Goal: Participate in discussion: Engage in conversation with other users on a specific topic

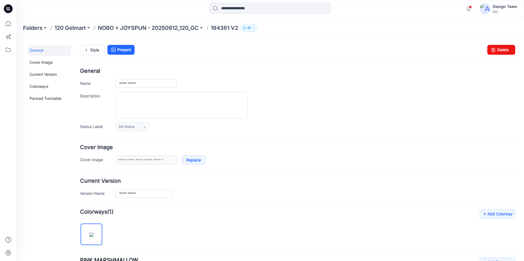
scroll to position [236, 0]
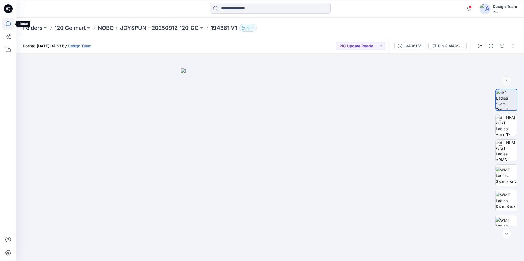
click at [10, 23] on icon at bounding box center [8, 24] width 12 height 12
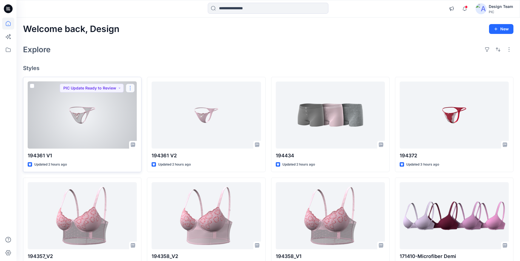
click at [132, 90] on button "button" at bounding box center [130, 88] width 9 height 9
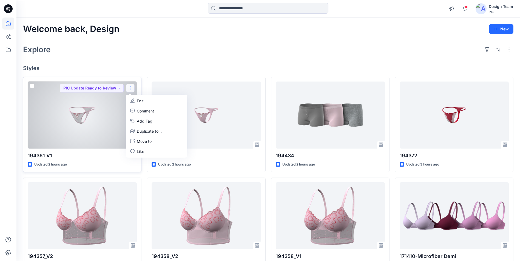
click at [109, 112] on div at bounding box center [82, 115] width 109 height 67
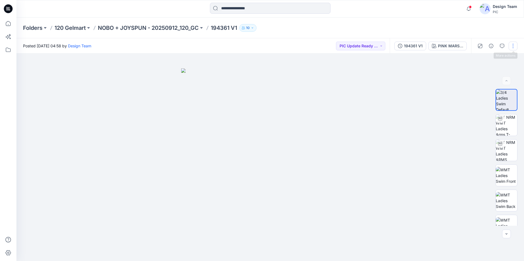
click at [510, 46] on button "button" at bounding box center [513, 46] width 9 height 9
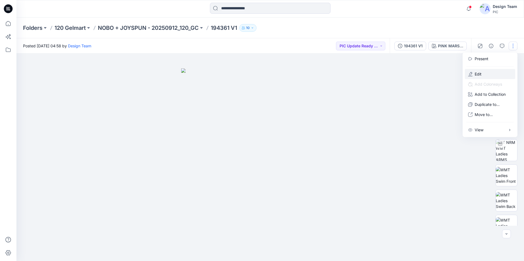
click at [496, 76] on button "Edit" at bounding box center [490, 74] width 50 height 10
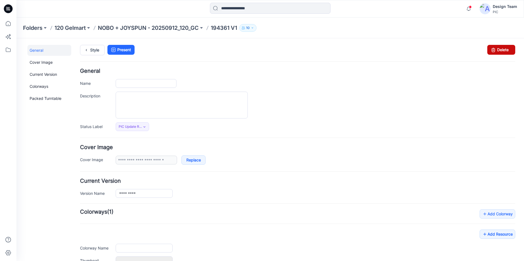
click at [502, 50] on link "Delete" at bounding box center [501, 50] width 28 height 10
type input "*********"
type input "**********"
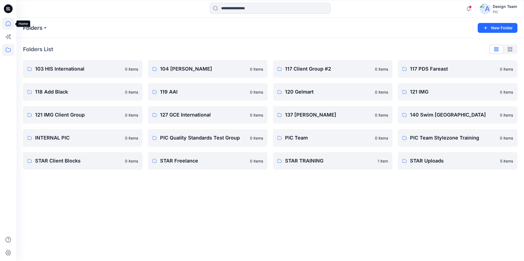
click at [7, 20] on icon at bounding box center [8, 24] width 12 height 12
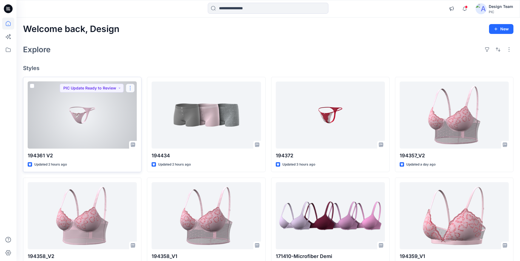
click at [130, 89] on button "button" at bounding box center [130, 88] width 9 height 9
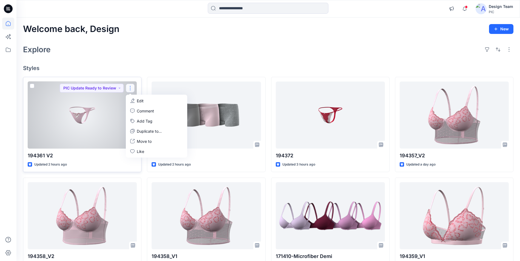
click at [139, 98] on p "Edit" at bounding box center [140, 101] width 7 height 6
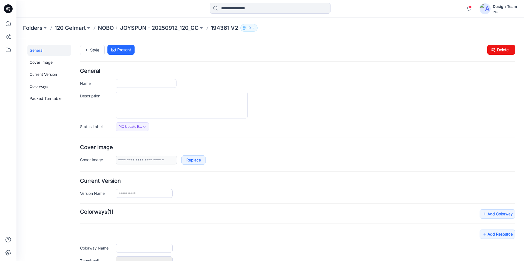
type input "*********"
type input "**********"
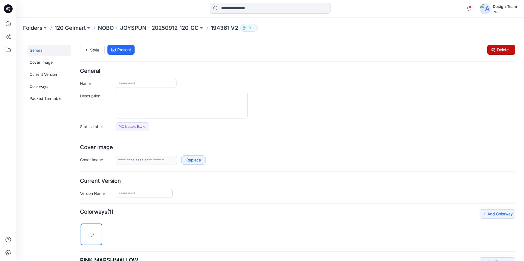
click at [489, 50] on icon at bounding box center [493, 50] width 8 height 10
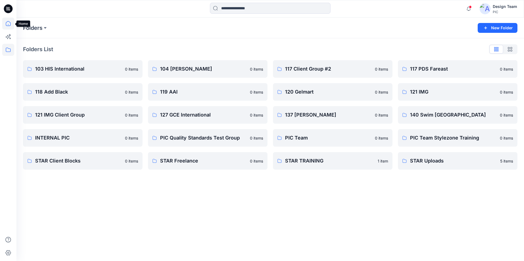
click at [4, 22] on icon at bounding box center [8, 24] width 12 height 12
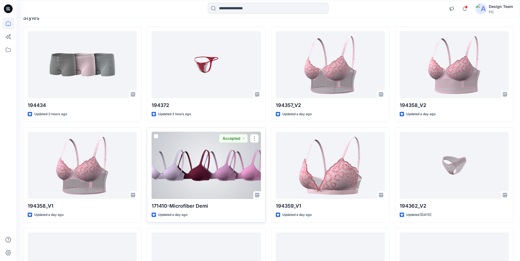
scroll to position [55, 0]
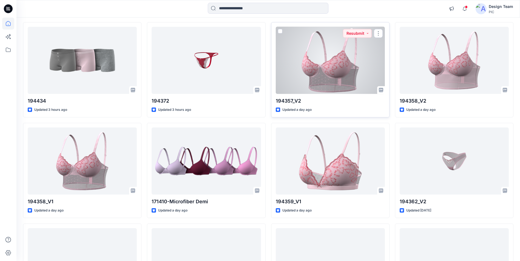
click at [302, 83] on div at bounding box center [330, 60] width 109 height 67
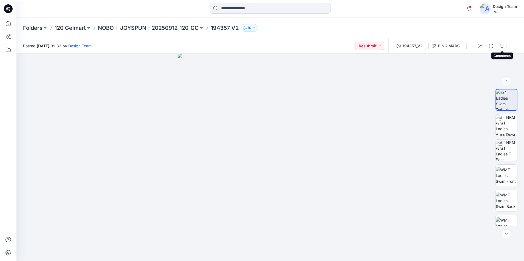
click at [500, 45] on button "button" at bounding box center [502, 46] width 9 height 9
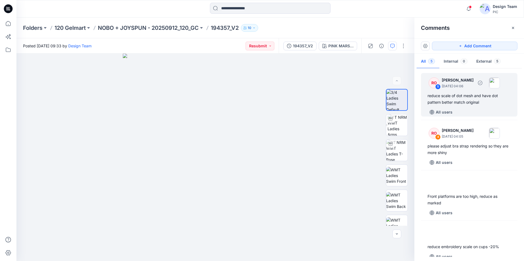
click at [473, 110] on div "All users" at bounding box center [473, 112] width 90 height 9
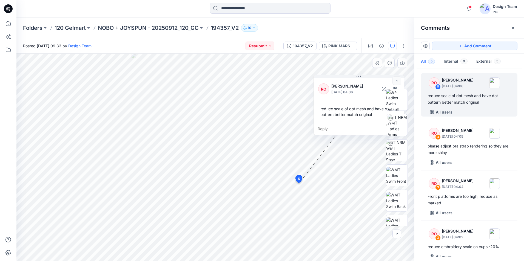
drag, startPoint x: 269, startPoint y: 98, endPoint x: 346, endPoint y: 97, distance: 76.5
click at [346, 97] on div "RO [PERSON_NAME] [DATE] 04:06 reduce scale of dot mesh and have dot pattern bet…" at bounding box center [359, 100] width 90 height 46
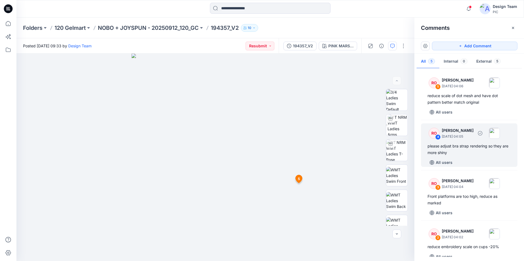
click at [460, 150] on div "please adjust bra strap rendering so they are more shiny" at bounding box center [469, 149] width 83 height 13
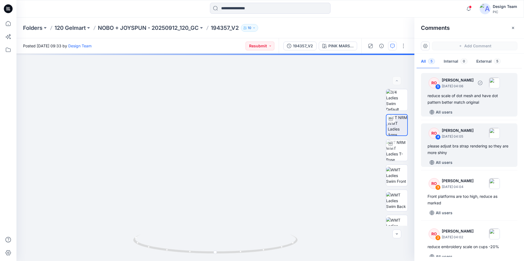
click at [461, 97] on div "reduce scale of dot mesh and have dot pattern better match original" at bounding box center [469, 99] width 83 height 13
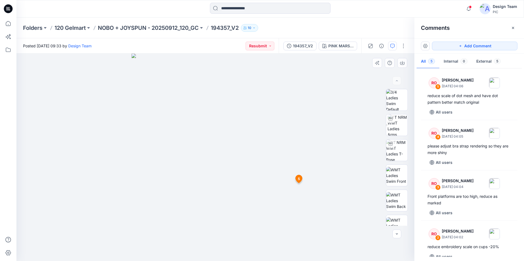
click at [300, 178] on span "5" at bounding box center [299, 179] width 2 height 5
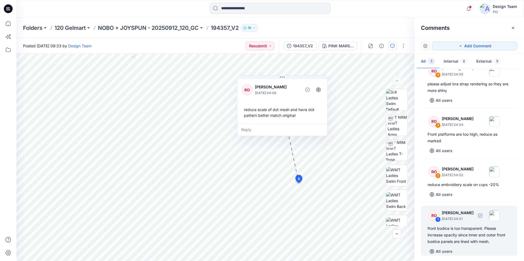
scroll to position [64, 0]
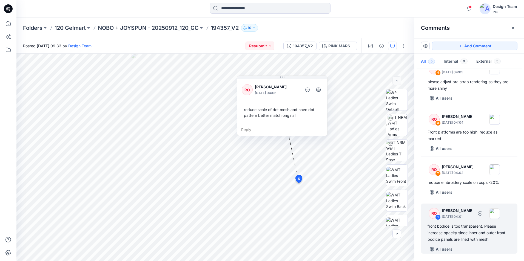
click at [494, 243] on div "RO 1 [PERSON_NAME] [DATE] 04:01 front bodice is too transparent. Please increas…" at bounding box center [469, 229] width 96 height 50
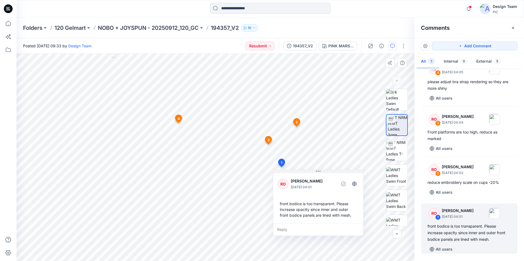
click at [282, 163] on span "1" at bounding box center [281, 163] width 1 height 5
click at [271, 140] on icon at bounding box center [268, 140] width 7 height 8
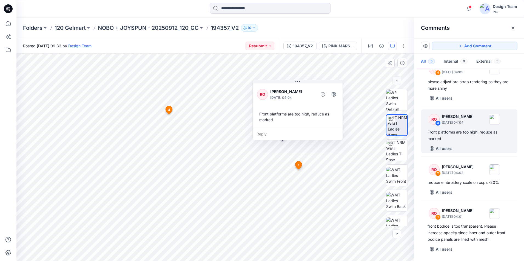
click at [170, 111] on span "4" at bounding box center [169, 110] width 2 height 5
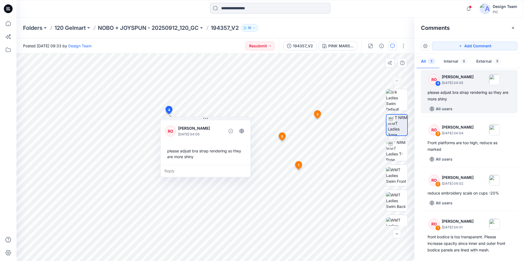
click at [318, 116] on span "2" at bounding box center [318, 114] width 2 height 5
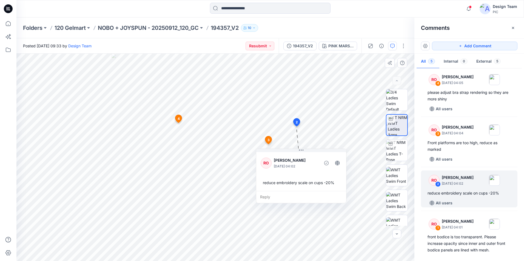
click at [268, 141] on span "3" at bounding box center [268, 140] width 2 height 5
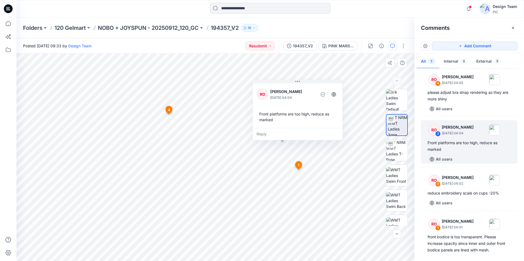
click at [299, 164] on span "1" at bounding box center [298, 165] width 1 height 5
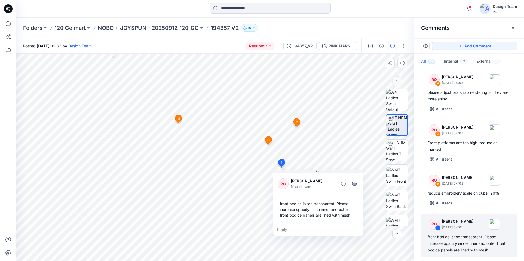
scroll to position [61, 0]
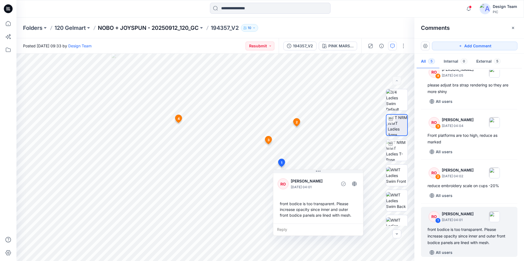
click at [169, 28] on p "NOBO + JOYSPUN - 20250912_120_GC" at bounding box center [148, 28] width 101 height 8
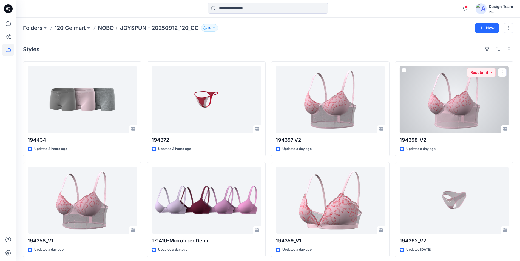
click at [437, 122] on div at bounding box center [454, 99] width 109 height 67
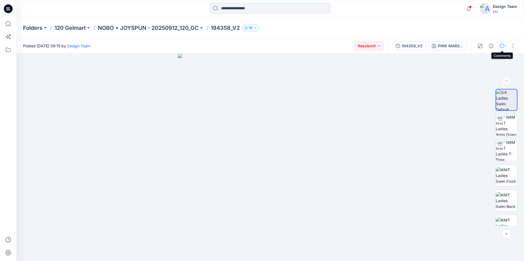
click at [500, 46] on icon "button" at bounding box center [502, 46] width 4 height 4
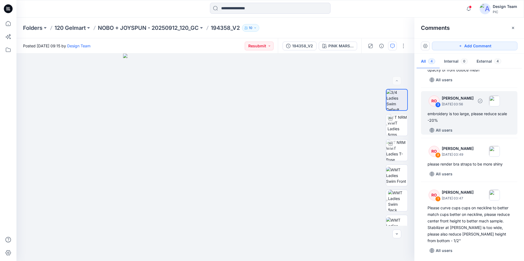
scroll to position [34, 0]
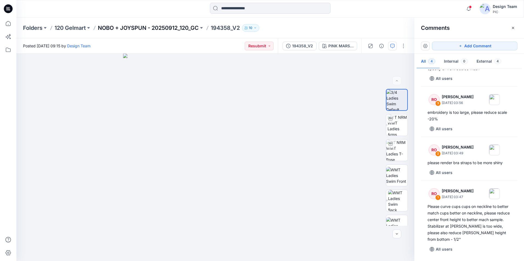
click at [178, 25] on p "NOBO + JOYSPUN - 20250912_120_GC" at bounding box center [148, 28] width 101 height 8
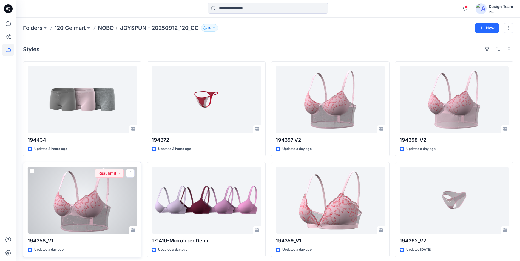
click at [92, 203] on div at bounding box center [82, 200] width 109 height 67
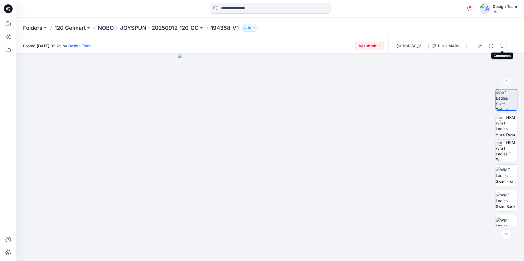
click at [502, 45] on icon "button" at bounding box center [502, 46] width 4 height 4
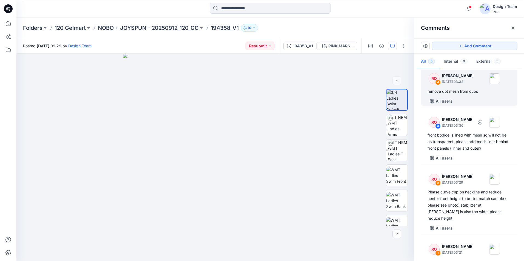
scroll to position [71, 0]
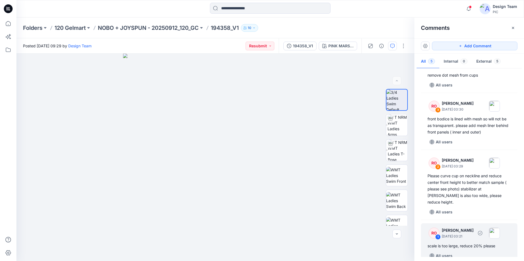
click at [469, 243] on div "scale is too large, reduce 20% please" at bounding box center [469, 246] width 83 height 7
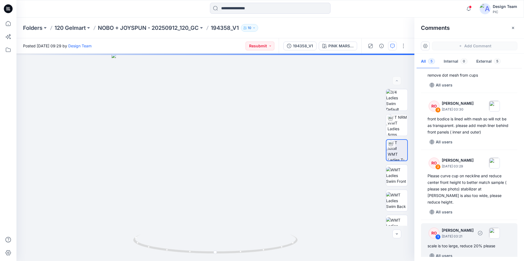
click at [438, 235] on div "1" at bounding box center [437, 237] width 5 height 5
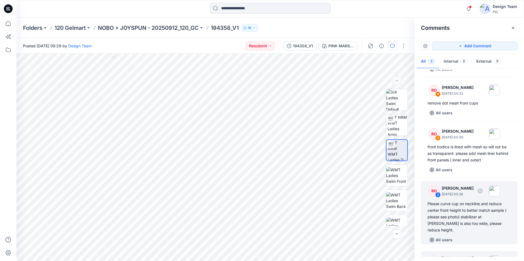
scroll to position [0, 0]
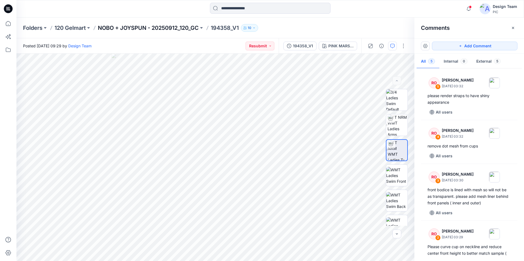
click at [157, 30] on p "NOBO + JOYSPUN - 20250912_120_GC" at bounding box center [148, 28] width 101 height 8
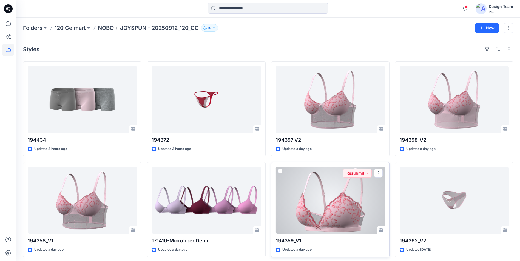
click at [335, 193] on div at bounding box center [330, 200] width 109 height 67
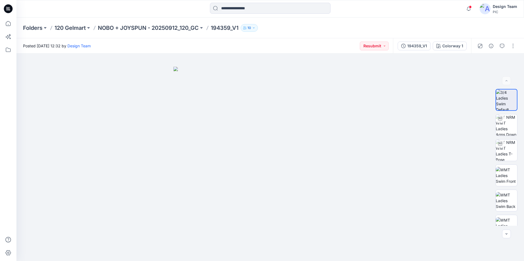
click at [496, 47] on div at bounding box center [496, 45] width 51 height 15
click at [500, 43] on button "button" at bounding box center [502, 46] width 9 height 9
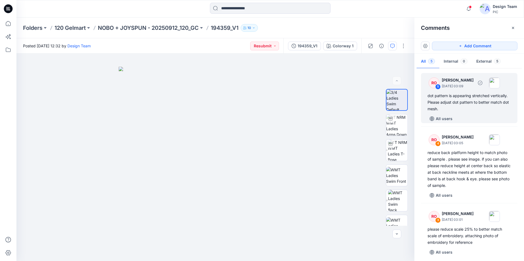
click at [468, 113] on div "RO 5 [PERSON_NAME] [DATE] 03:09 dot pattern is appearing stretched vertically. …" at bounding box center [469, 98] width 96 height 50
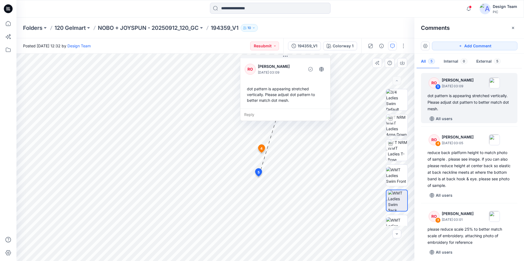
drag, startPoint x: 320, startPoint y: 141, endPoint x: 312, endPoint y: 106, distance: 35.6
click at [312, 106] on div "RO [PERSON_NAME] [DATE] 03:09 dot pattern is appearing stretched vertically. Pl…" at bounding box center [285, 88] width 90 height 66
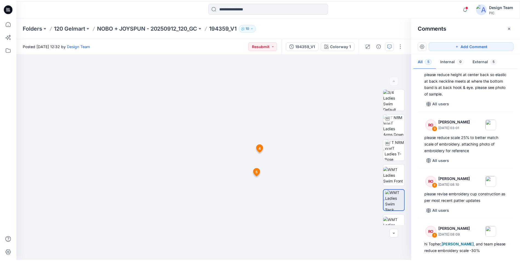
scroll to position [104, 0]
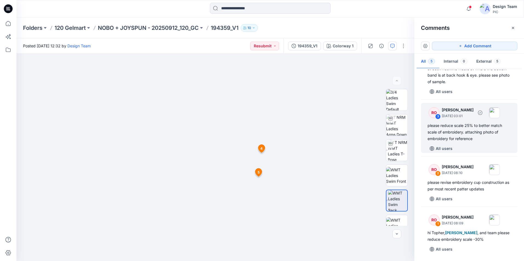
click at [480, 149] on div "All users" at bounding box center [473, 148] width 90 height 9
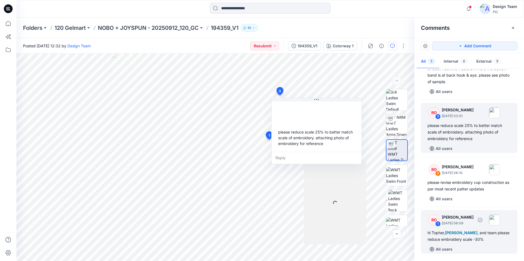
click at [474, 246] on div "All users" at bounding box center [473, 249] width 90 height 9
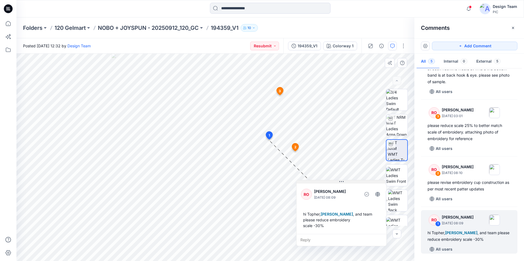
drag, startPoint x: 271, startPoint y: 144, endPoint x: 306, endPoint y: 181, distance: 52.0
click at [306, 181] on button at bounding box center [342, 182] width 90 height 3
click at [297, 148] on icon at bounding box center [295, 148] width 7 height 8
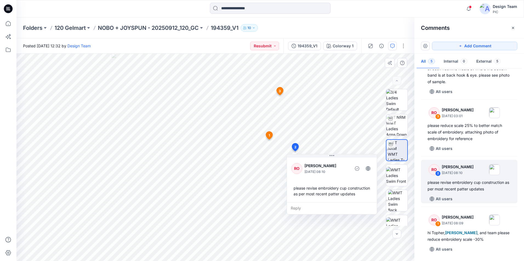
click at [280, 90] on span "3" at bounding box center [280, 91] width 2 height 5
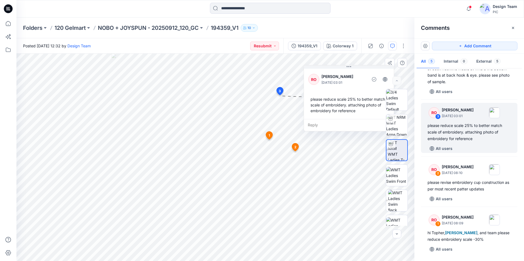
drag, startPoint x: 329, startPoint y: 105, endPoint x: 361, endPoint y: 72, distance: 46.1
click at [361, 72] on div "RO [PERSON_NAME] [DATE] 03:01" at bounding box center [348, 79] width 81 height 15
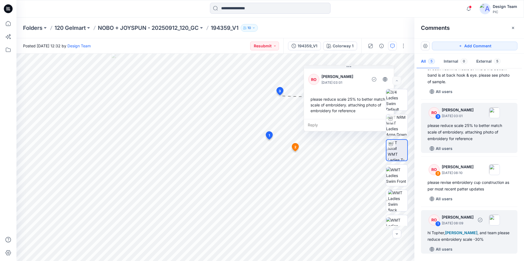
click at [493, 247] on div "All users" at bounding box center [473, 249] width 90 height 9
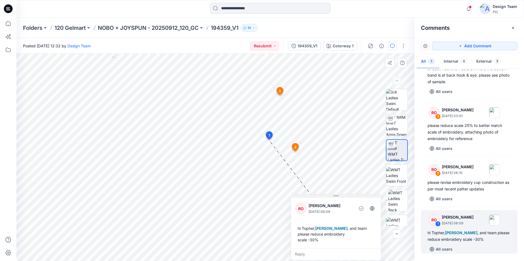
click at [306, 194] on div "6 1 RO [PERSON_NAME] [DATE] 08:09 hi [PERSON_NAME], [PERSON_NAME] , and team pl…" at bounding box center [215, 158] width 398 height 208
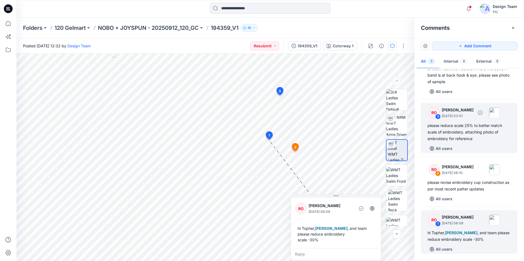
click at [476, 137] on div "please reduce scale 25% to better match scale of embroidery. attaching photo of…" at bounding box center [469, 133] width 83 height 20
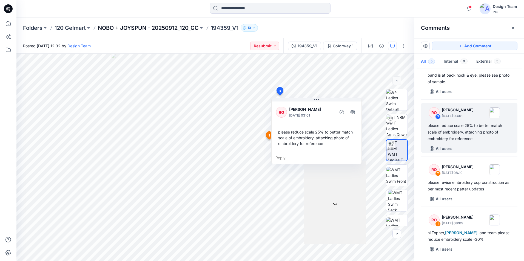
click at [169, 29] on p "NOBO + JOYSPUN - 20250912_120_GC" at bounding box center [148, 28] width 101 height 8
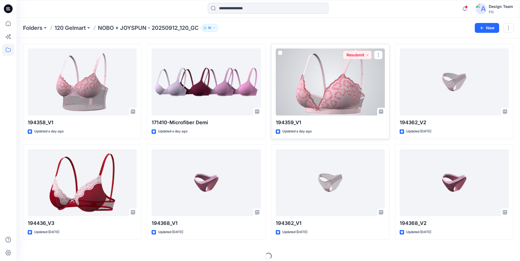
scroll to position [123, 0]
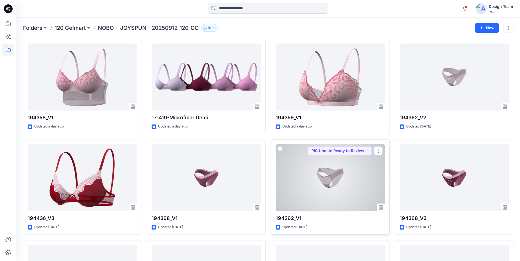
click at [330, 181] on div at bounding box center [330, 177] width 109 height 67
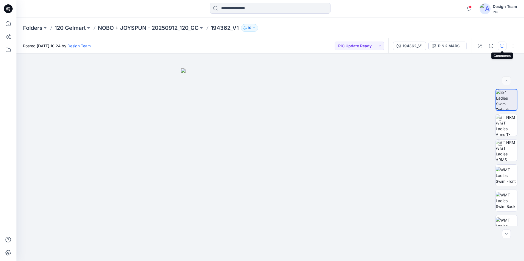
click at [502, 46] on icon "button" at bounding box center [502, 46] width 4 height 4
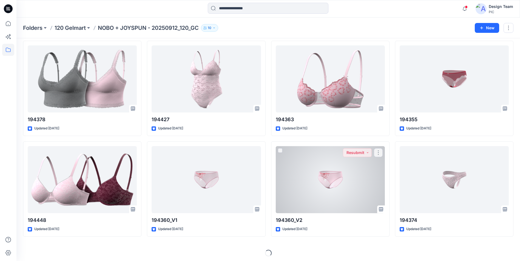
scroll to position [727, 0]
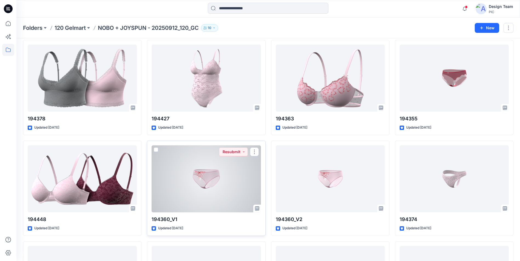
click at [193, 198] on div at bounding box center [206, 179] width 109 height 67
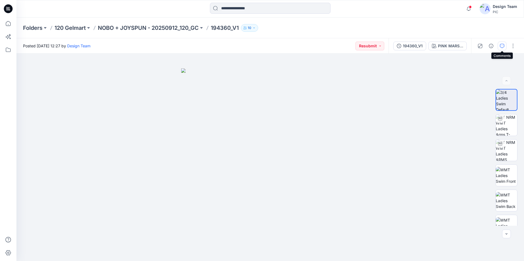
click at [503, 48] on button "button" at bounding box center [502, 46] width 9 height 9
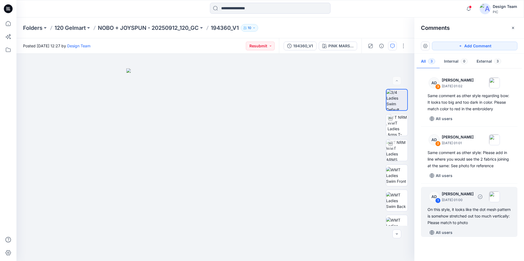
click at [471, 226] on div "On this style, it looks like the dot mesh pattern is somehow stretched out too …" at bounding box center [469, 217] width 83 height 20
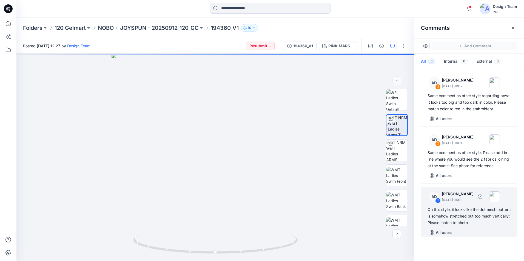
click at [437, 202] on div "1" at bounding box center [437, 200] width 5 height 5
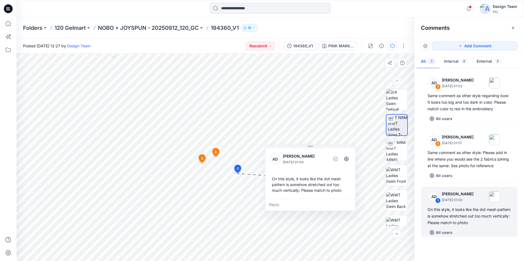
drag, startPoint x: 346, startPoint y: 165, endPoint x: 351, endPoint y: 186, distance: 21.6
click at [351, 186] on div "AD [PERSON_NAME] [DATE] 01:00 On this style, it looks like the dot mesh pattern…" at bounding box center [310, 173] width 90 height 52
click at [237, 170] on span "1" at bounding box center [237, 169] width 1 height 5
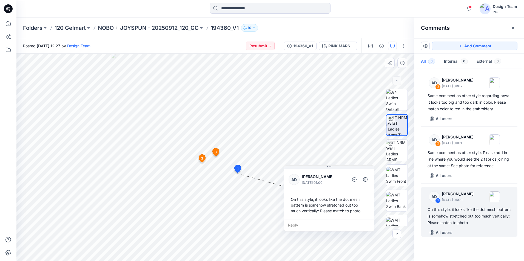
drag, startPoint x: 319, startPoint y: 152, endPoint x: 338, endPoint y: 173, distance: 27.9
click at [338, 173] on div "AD [PERSON_NAME] [DATE] 01:00" at bounding box center [329, 179] width 81 height 15
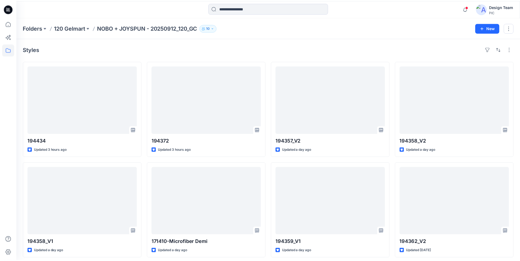
scroll to position [727, 0]
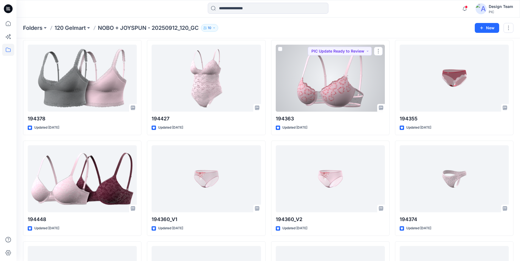
click at [289, 95] on div at bounding box center [330, 78] width 109 height 67
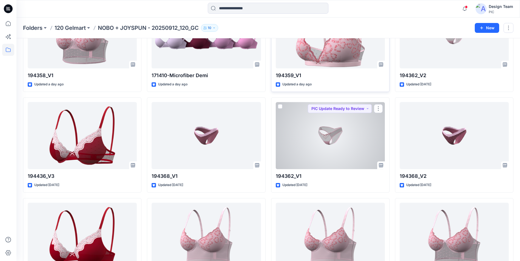
scroll to position [97, 0]
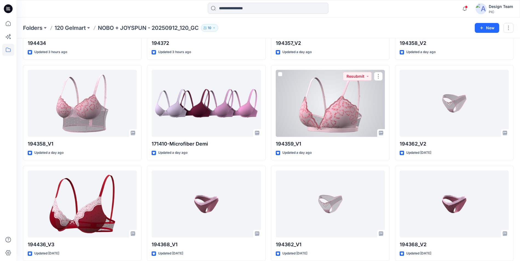
click at [339, 120] on div at bounding box center [330, 103] width 109 height 67
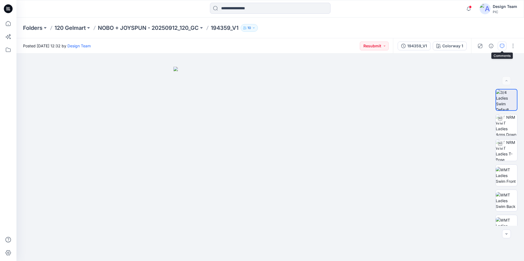
click at [505, 47] on button "button" at bounding box center [502, 46] width 9 height 9
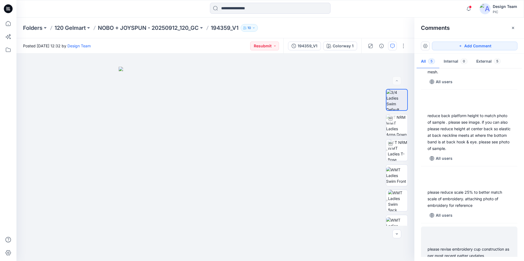
scroll to position [104, 0]
